Goal: Obtain resource: Obtain resource

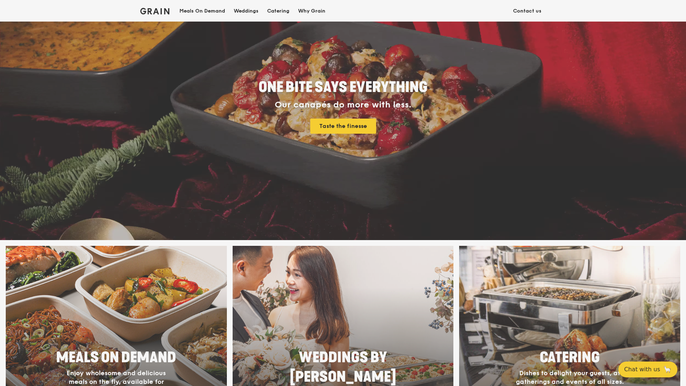
scroll to position [108, 0]
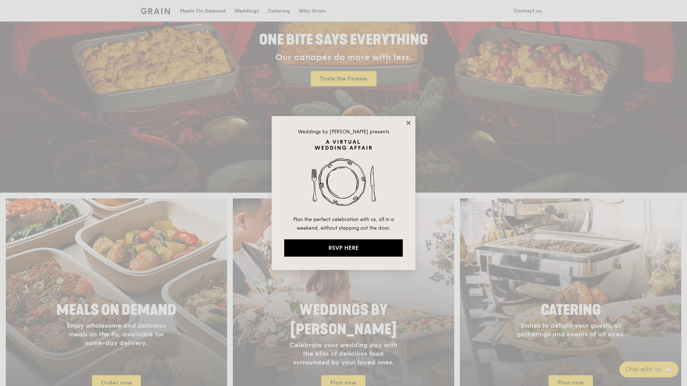
click at [409, 123] on icon at bounding box center [408, 123] width 4 height 4
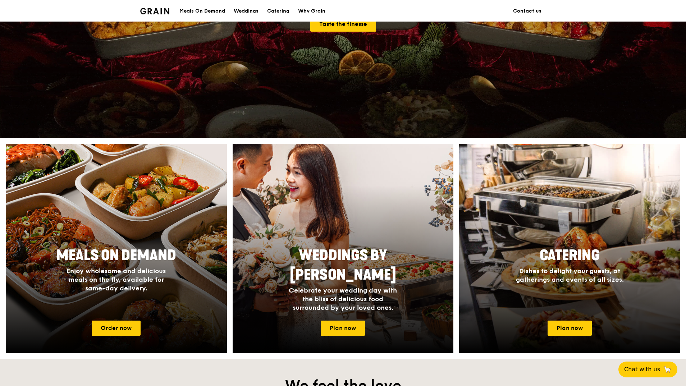
scroll to position [216, 0]
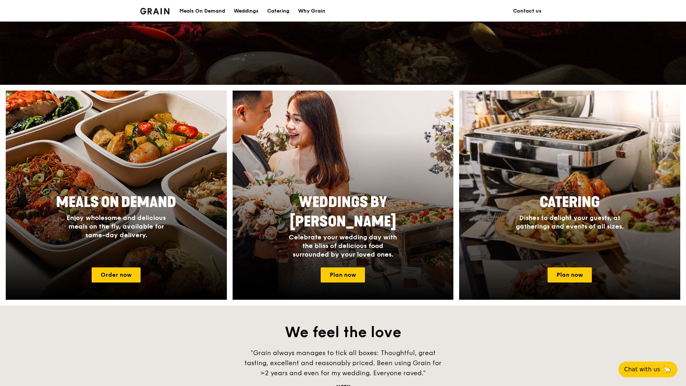
click at [599, 160] on div at bounding box center [569, 195] width 243 height 230
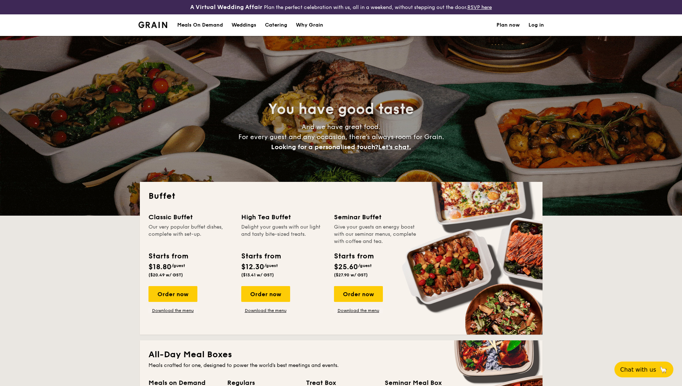
select select
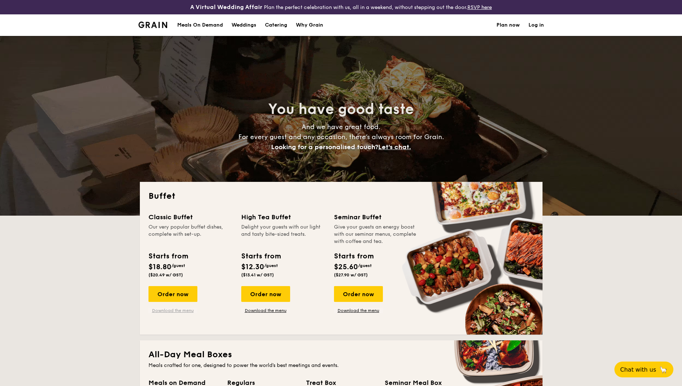
click at [158, 311] on link "Download the menu" at bounding box center [172, 311] width 49 height 6
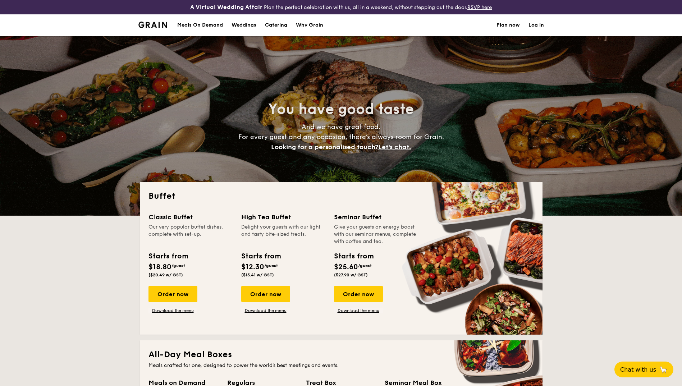
select select
